Goal: Task Accomplishment & Management: Complete application form

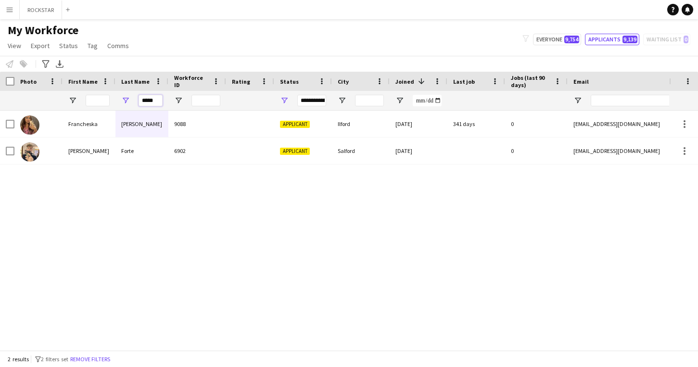
click at [151, 100] on input "*****" at bounding box center [151, 101] width 24 height 12
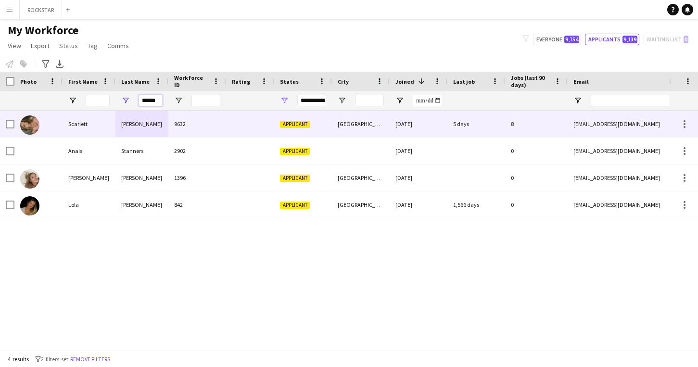
type input "******"
click at [167, 122] on div "[PERSON_NAME]" at bounding box center [142, 124] width 53 height 26
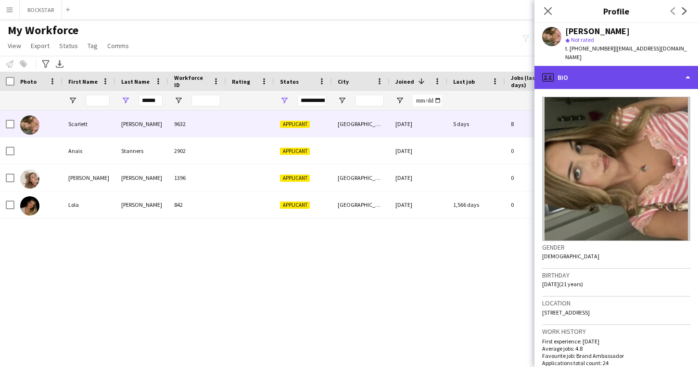
click at [630, 66] on div "profile Bio" at bounding box center [617, 77] width 164 height 23
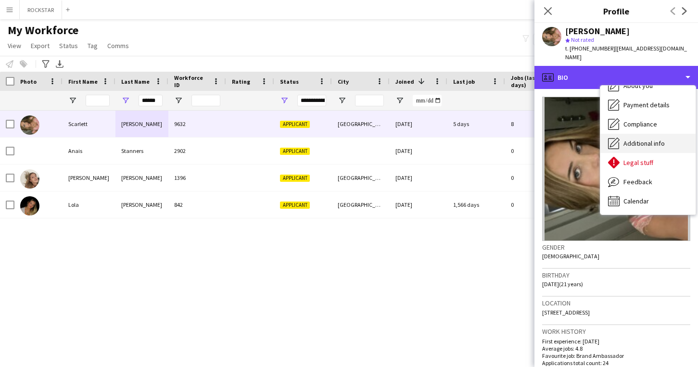
scroll to position [51, 0]
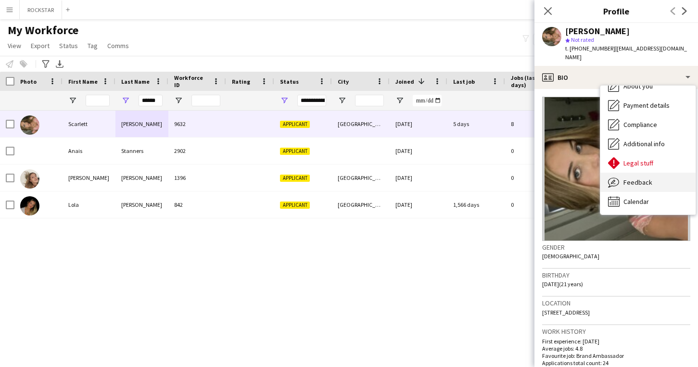
click at [628, 173] on div "Feedback Feedback" at bounding box center [648, 182] width 95 height 19
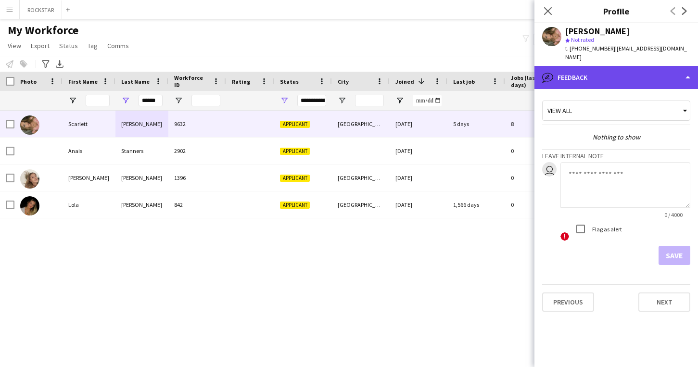
click at [607, 70] on div "bubble-pencil Feedback" at bounding box center [617, 77] width 164 height 23
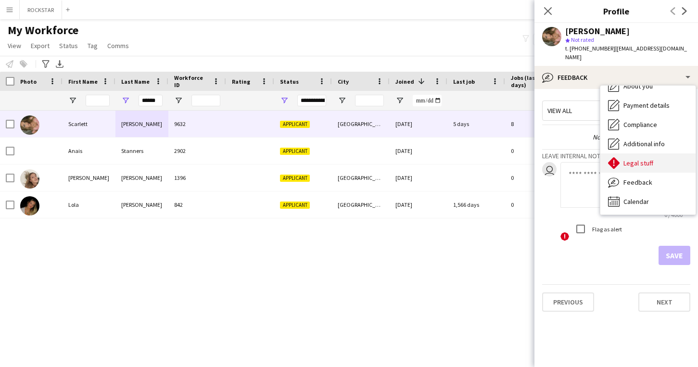
click at [649, 159] on span "Legal stuff" at bounding box center [639, 163] width 30 height 9
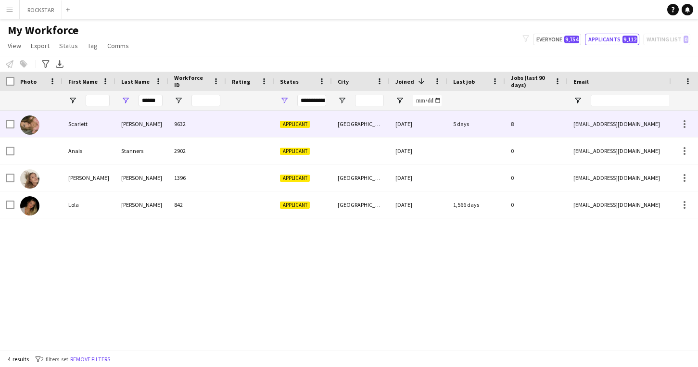
click at [237, 132] on div at bounding box center [250, 124] width 48 height 26
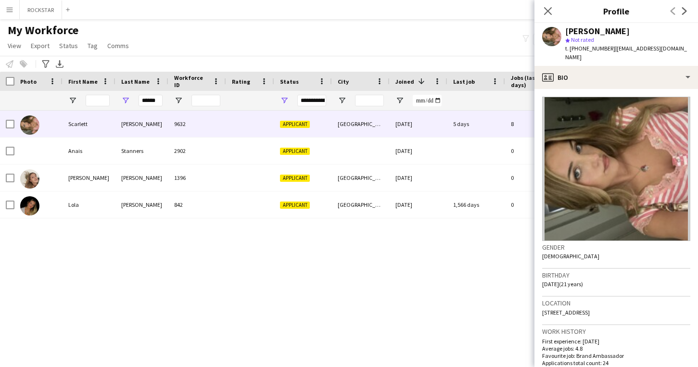
scroll to position [288, 0]
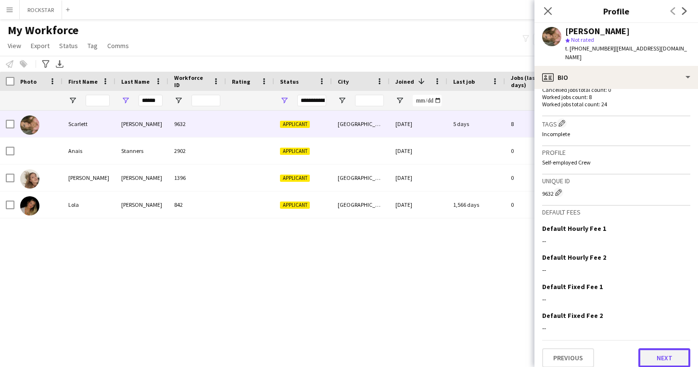
click at [659, 350] on button "Next" at bounding box center [665, 357] width 52 height 19
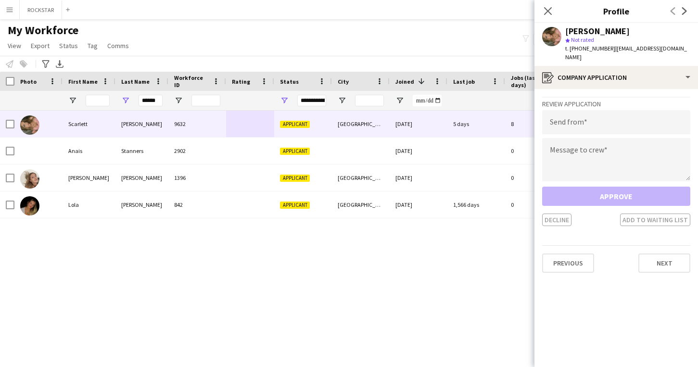
click at [537, 7] on div "Close pop-in" at bounding box center [548, 11] width 27 height 22
click at [554, 11] on app-icon "Close pop-in" at bounding box center [548, 11] width 14 height 14
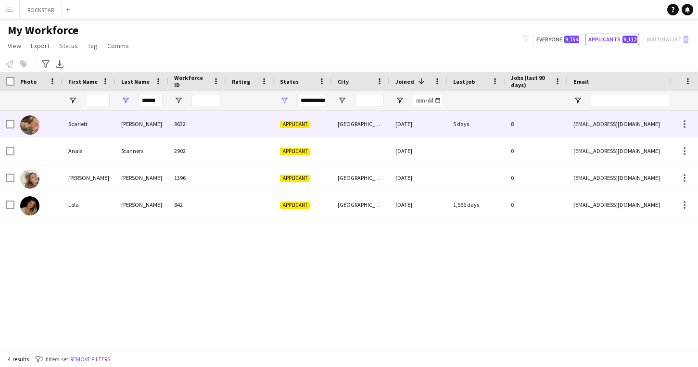
click at [512, 122] on div "8" at bounding box center [536, 124] width 63 height 26
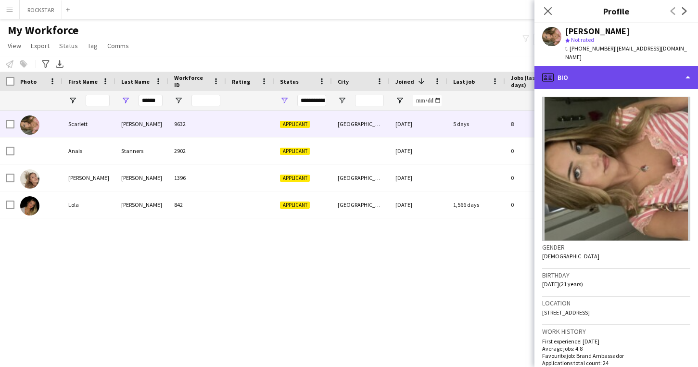
click at [642, 68] on div "profile Bio" at bounding box center [617, 77] width 164 height 23
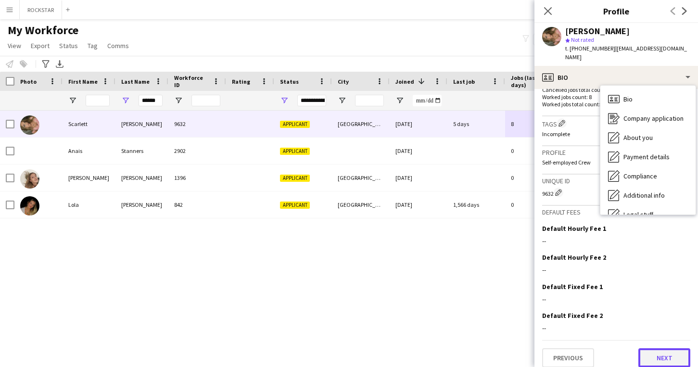
click at [651, 348] on button "Next" at bounding box center [665, 357] width 52 height 19
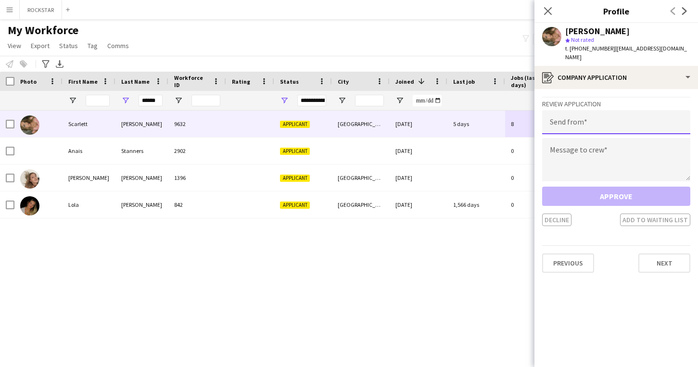
click at [571, 110] on input "email" at bounding box center [616, 122] width 148 height 24
type input "**********"
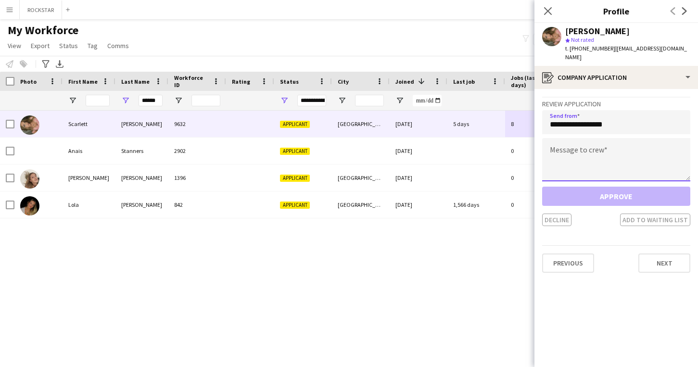
click at [591, 171] on textarea at bounding box center [616, 159] width 148 height 43
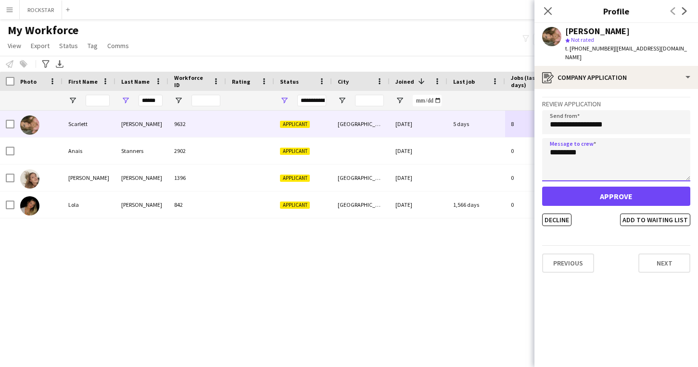
type textarea "*********"
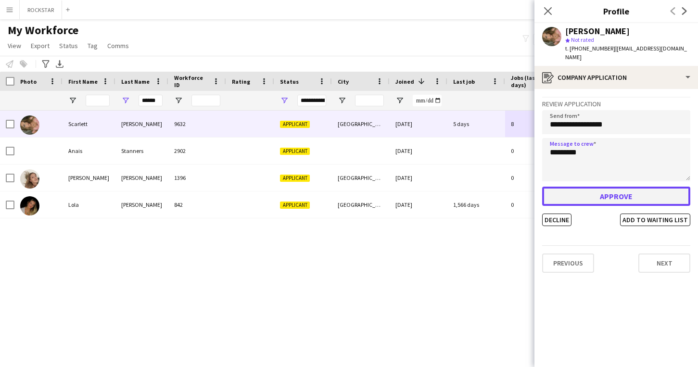
click at [610, 187] on button "Approve" at bounding box center [616, 196] width 148 height 19
